Goal: Information Seeking & Learning: Learn about a topic

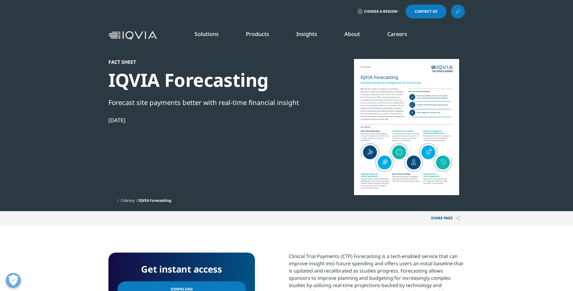
scroll to position [66, 357]
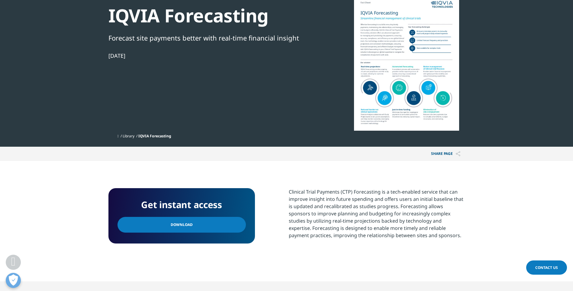
scroll to position [60, 0]
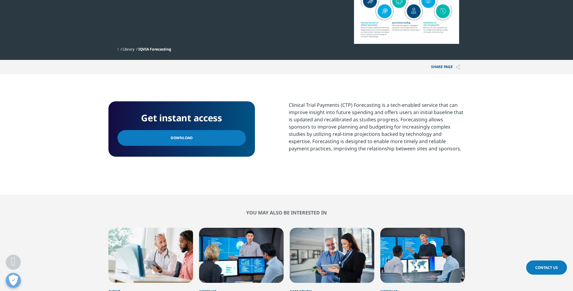
scroll to position [302, 0]
